Goal: Navigation & Orientation: Find specific page/section

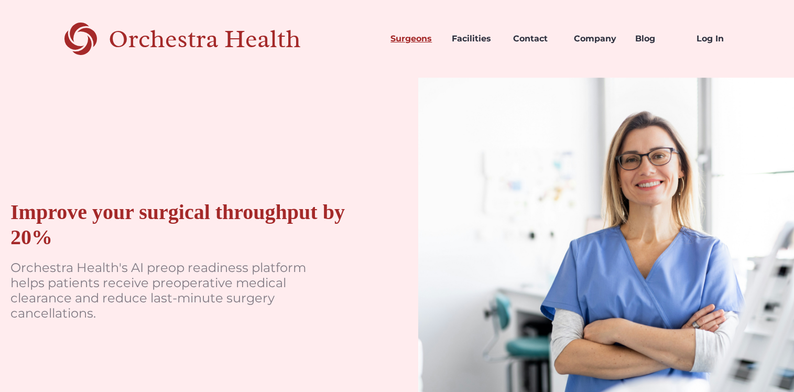
click at [406, 34] on link "Surgeons" at bounding box center [412, 39] width 61 height 36
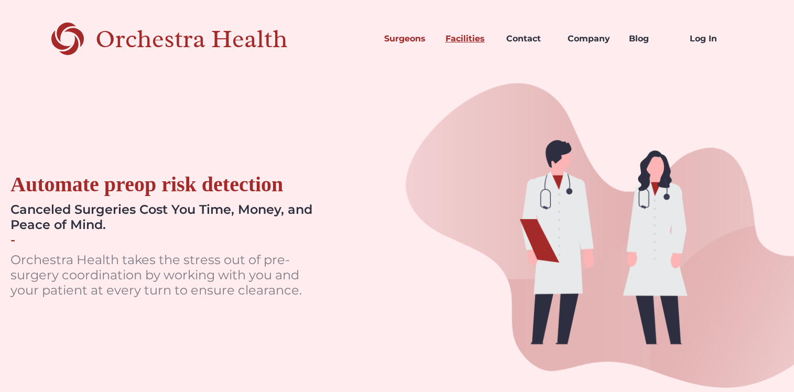
click at [469, 39] on link "Facilities" at bounding box center [467, 39] width 61 height 36
